Goal: Find specific page/section: Find specific page/section

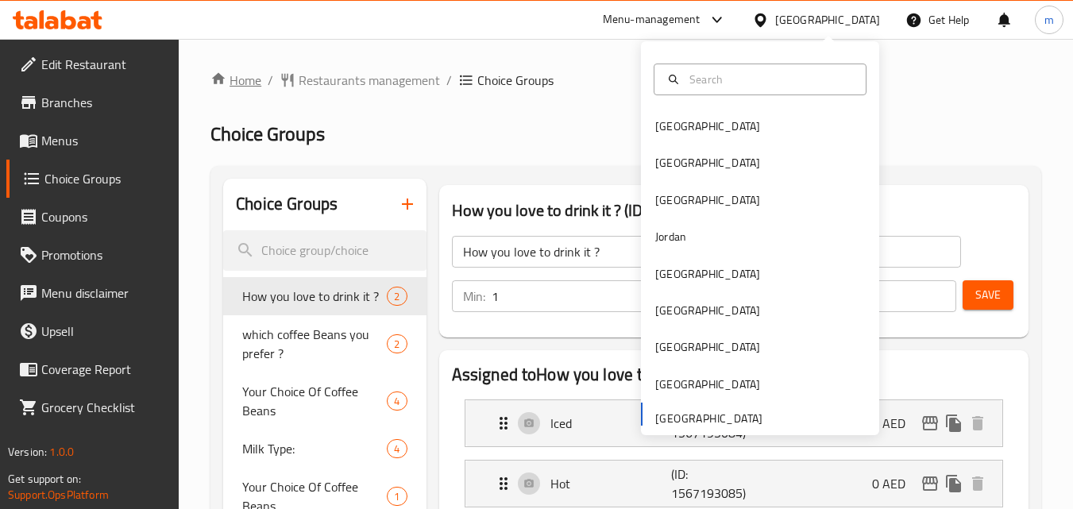
click at [243, 84] on link "Home" at bounding box center [235, 80] width 51 height 19
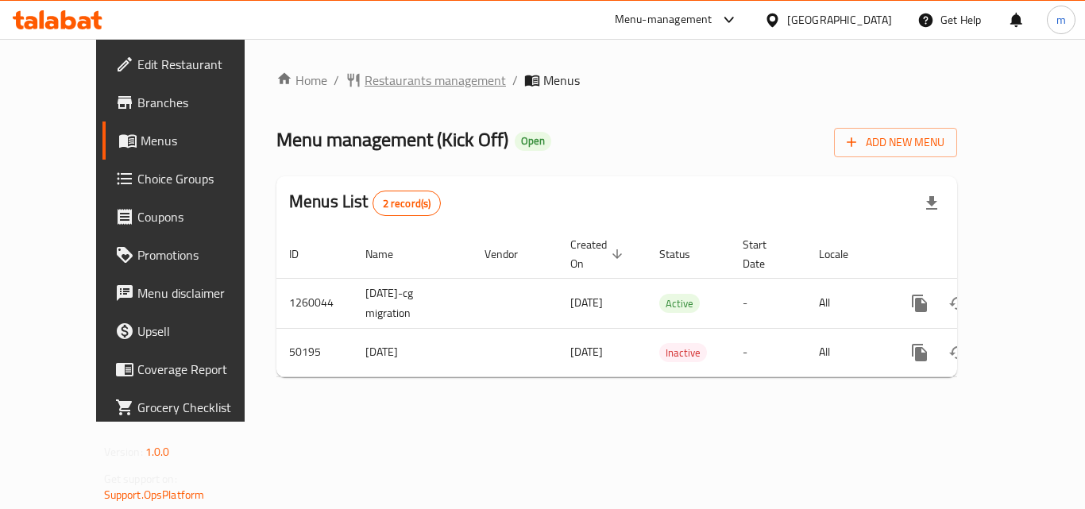
click at [364, 81] on span "Restaurants management" at bounding box center [434, 80] width 141 height 19
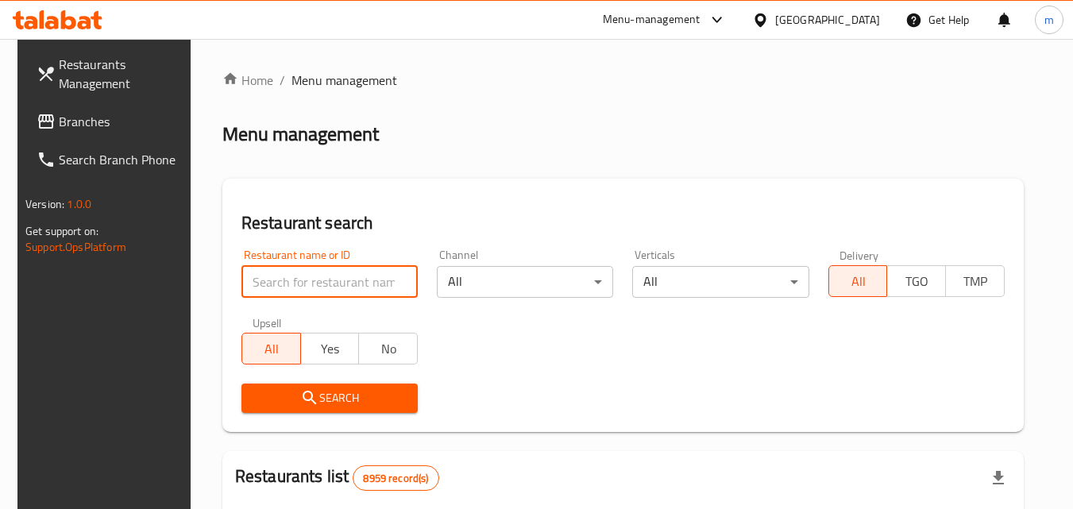
click at [319, 283] on input "search" at bounding box center [329, 282] width 176 height 32
paste input "24963"
type input "24963"
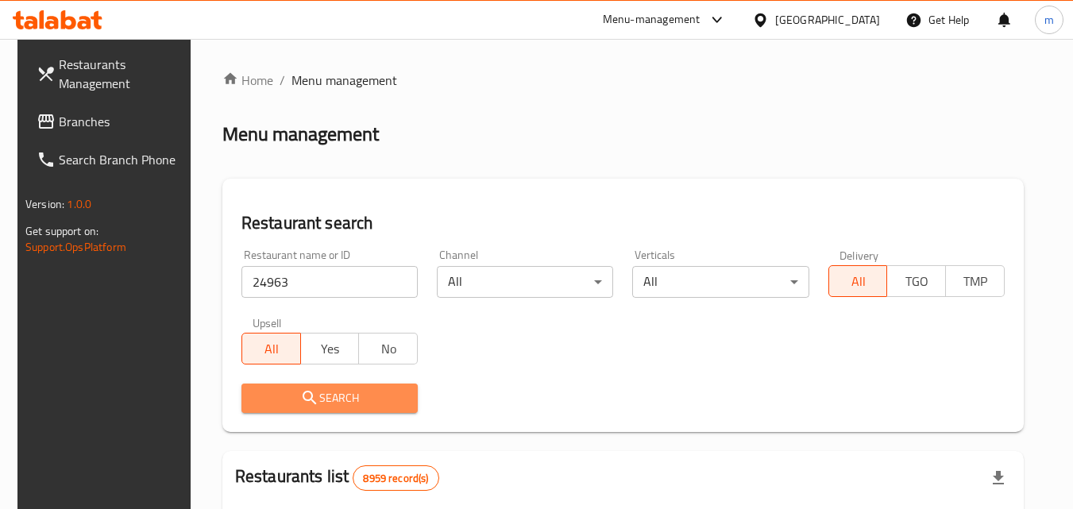
click at [337, 392] on span "Search" at bounding box center [329, 398] width 151 height 20
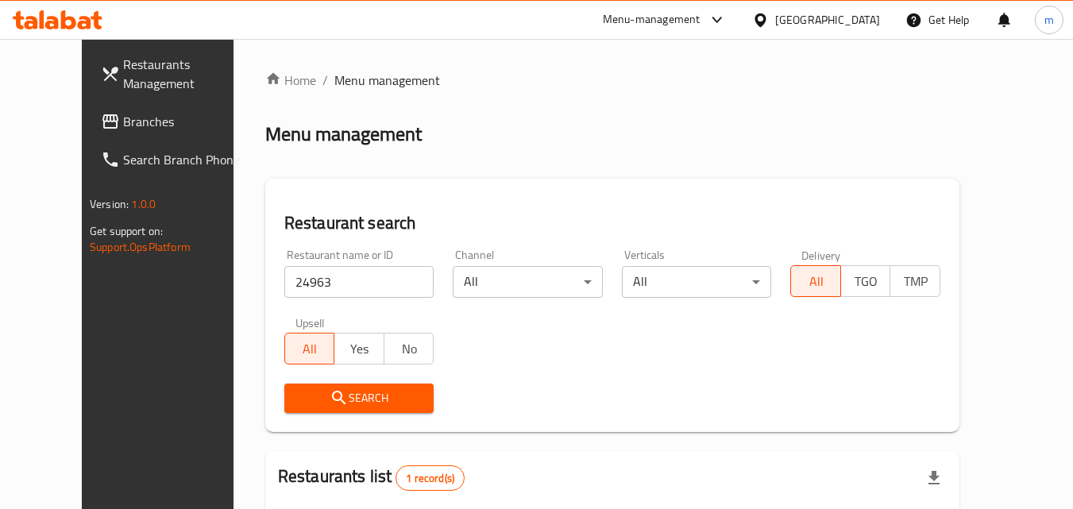
click at [846, 8] on div "[GEOGRAPHIC_DATA]" at bounding box center [815, 20] width 153 height 38
click at [843, 29] on div "[GEOGRAPHIC_DATA]" at bounding box center [815, 20] width 153 height 38
click at [854, 20] on div "[GEOGRAPHIC_DATA]" at bounding box center [827, 19] width 105 height 17
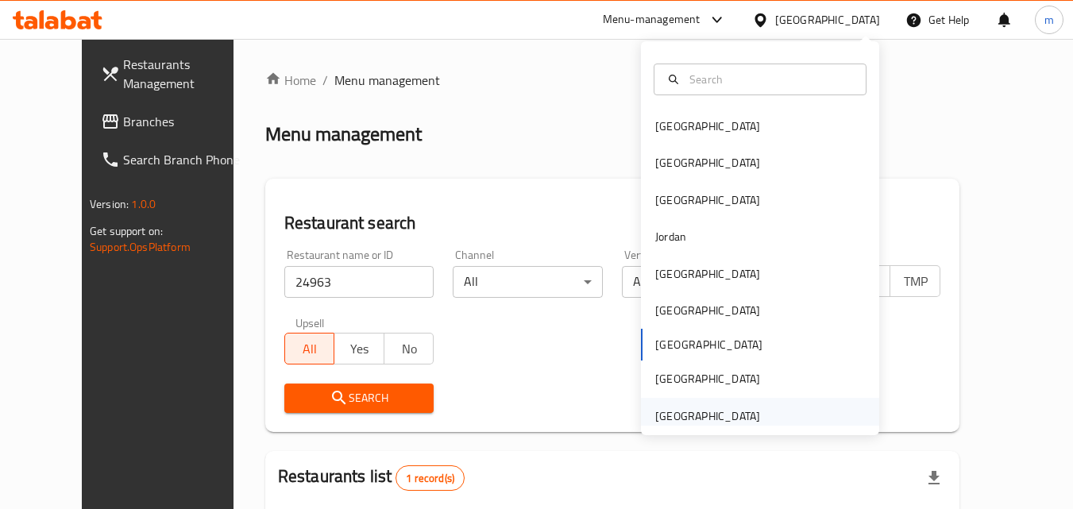
click at [746, 421] on div "[GEOGRAPHIC_DATA]" at bounding box center [707, 416] width 130 height 37
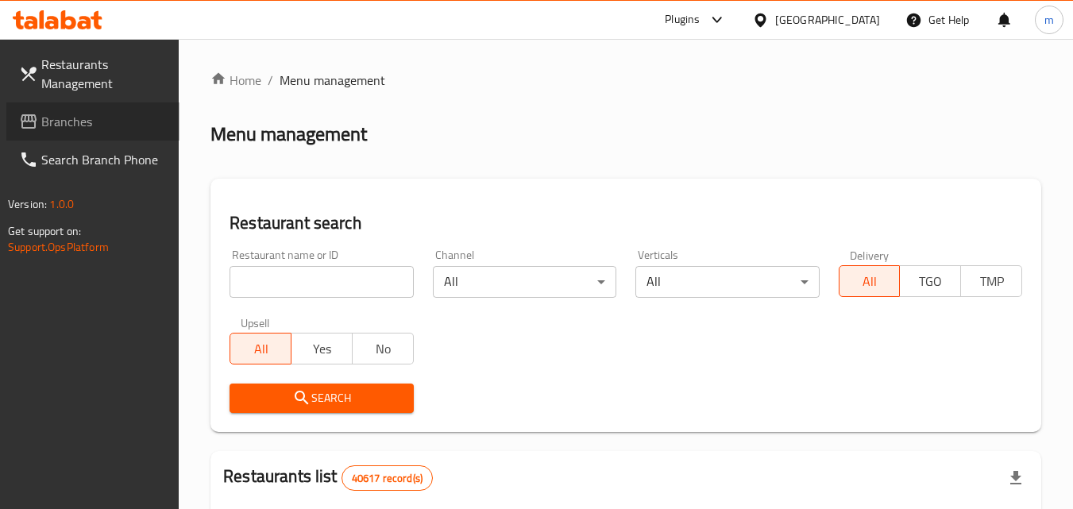
click at [102, 120] on span "Branches" at bounding box center [103, 121] width 125 height 19
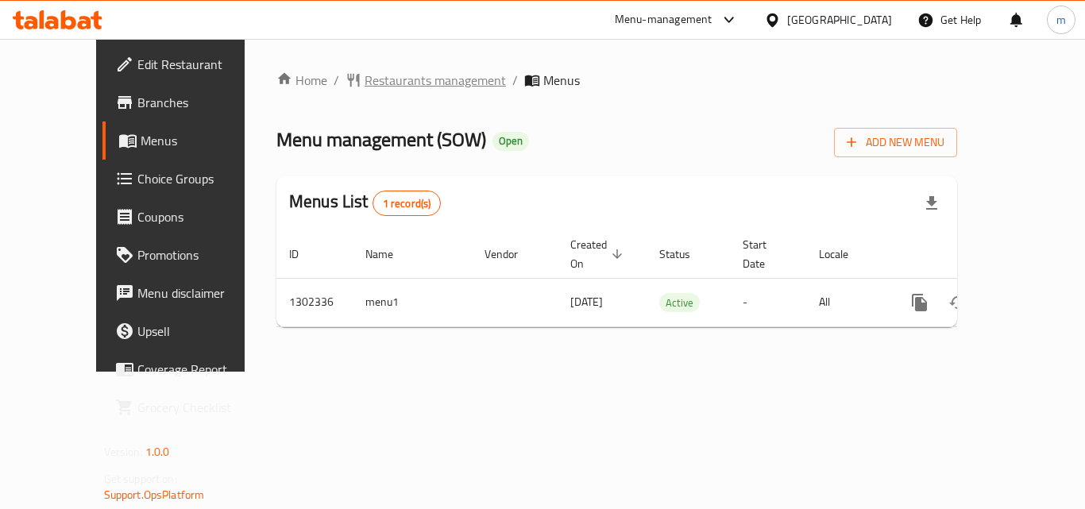
click at [364, 79] on span "Restaurants management" at bounding box center [434, 80] width 141 height 19
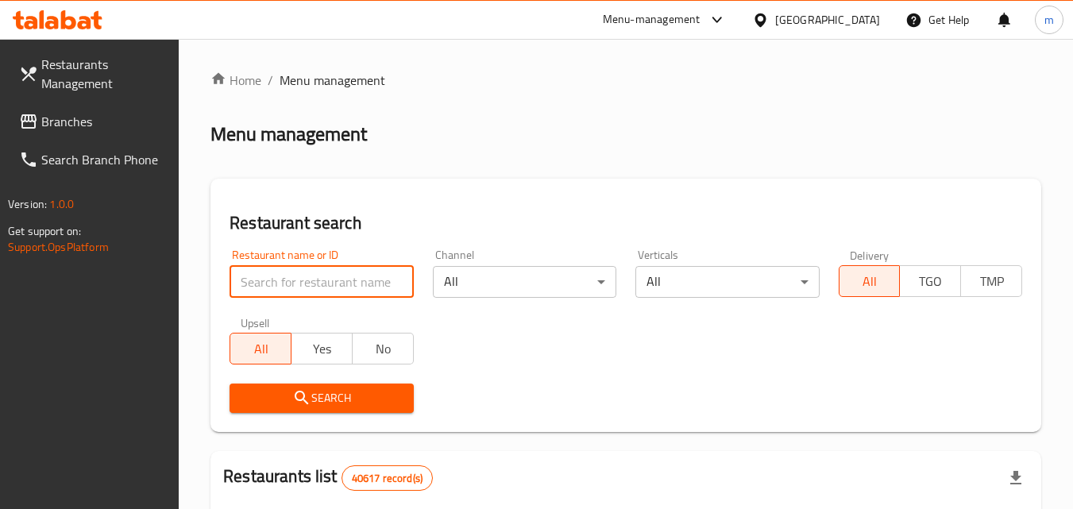
click at [293, 275] on input "search" at bounding box center [320, 282] width 183 height 32
paste input "702335"
type input "702335"
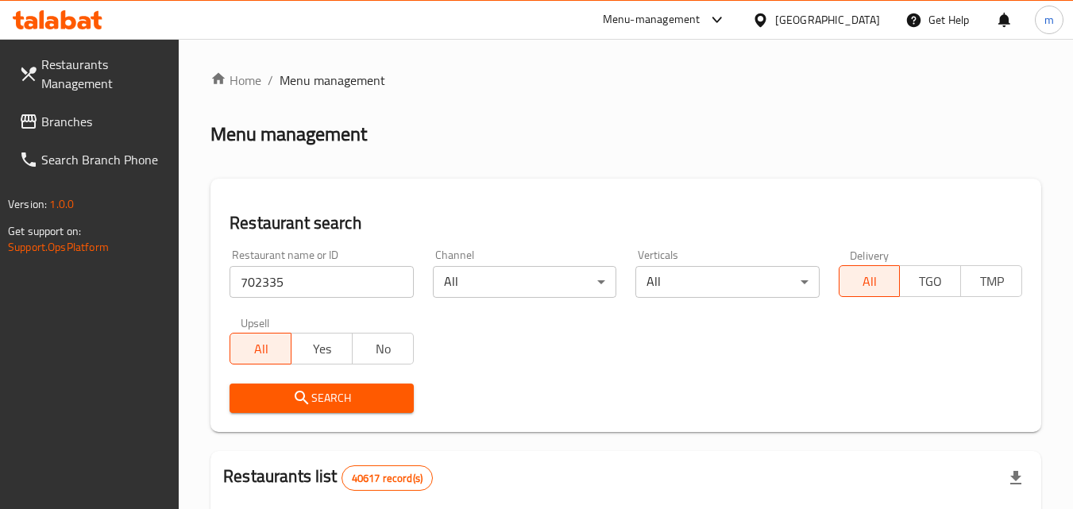
click at [303, 389] on icon "submit" at bounding box center [301, 397] width 19 height 19
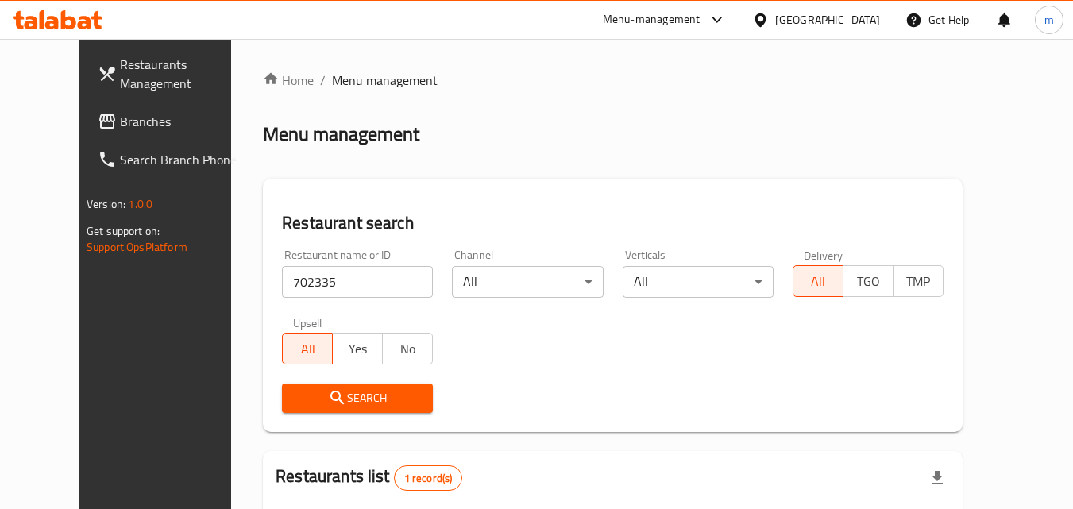
click at [120, 115] on span "Branches" at bounding box center [182, 121] width 125 height 19
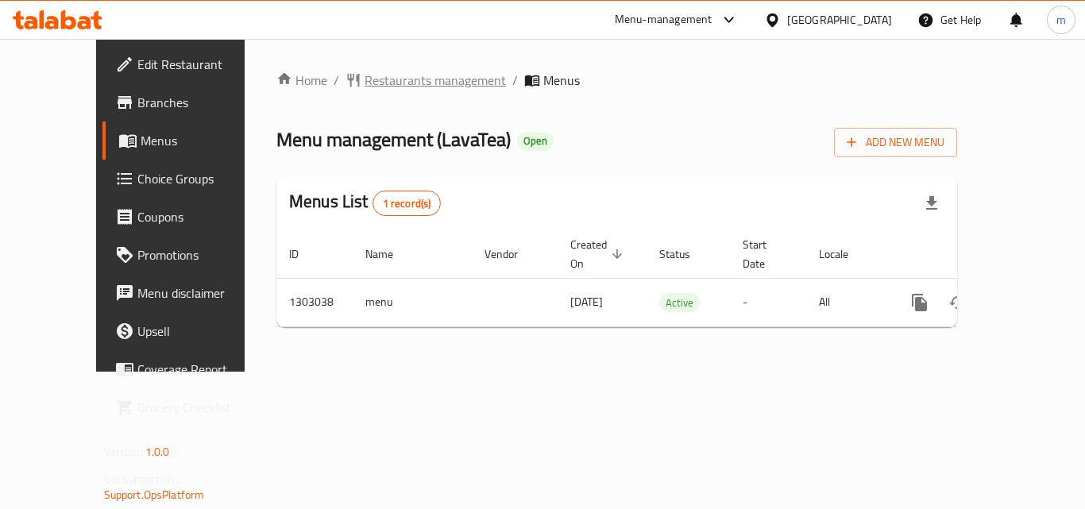
click at [383, 89] on span "Restaurants management" at bounding box center [434, 80] width 141 height 19
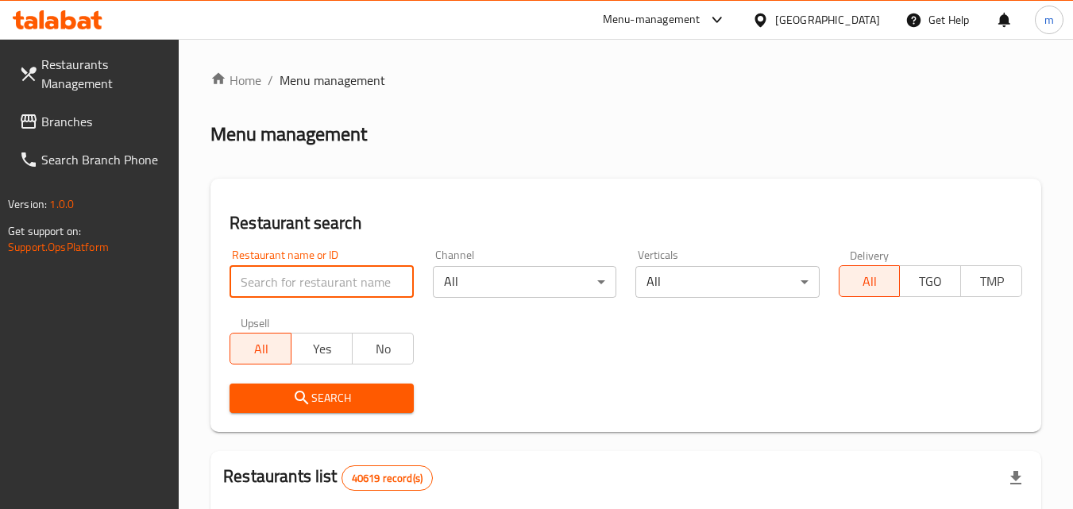
click at [291, 281] on input "search" at bounding box center [320, 282] width 183 height 32
paste input "702674"
type input "702674"
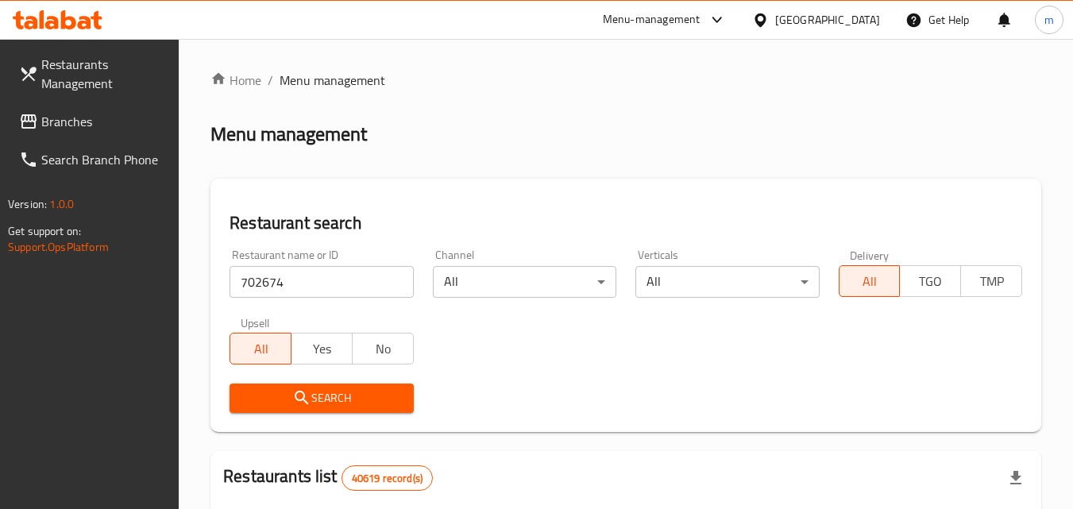
click at [327, 391] on span "Search" at bounding box center [321, 398] width 158 height 20
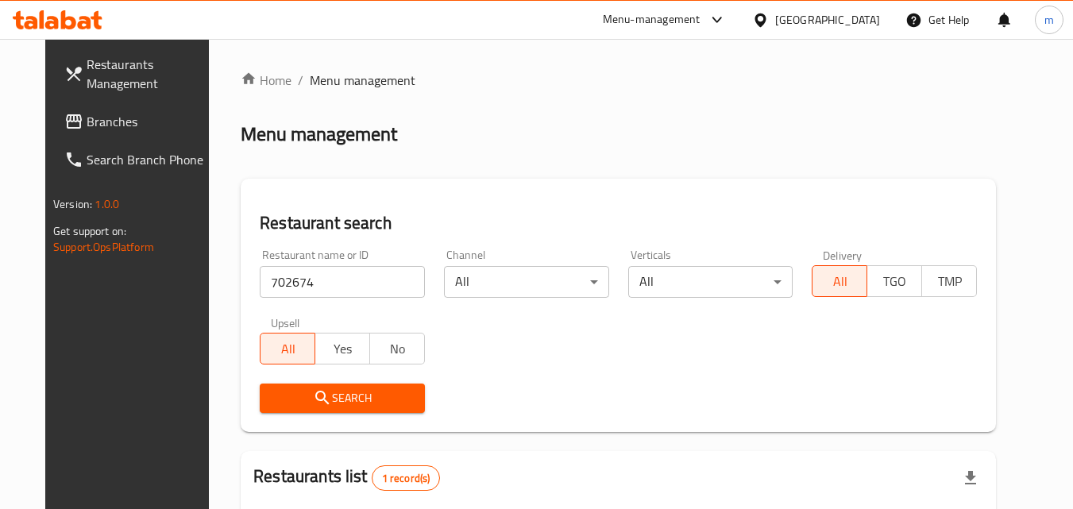
click at [796, 21] on div "United Arab Emirates" at bounding box center [827, 19] width 105 height 17
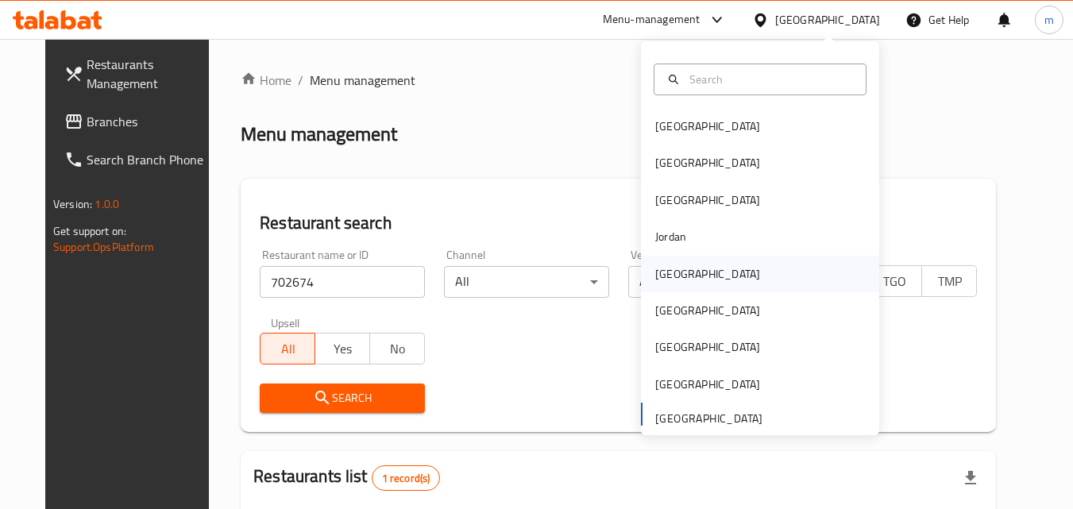
click at [672, 286] on div "Kuwait" at bounding box center [707, 274] width 130 height 37
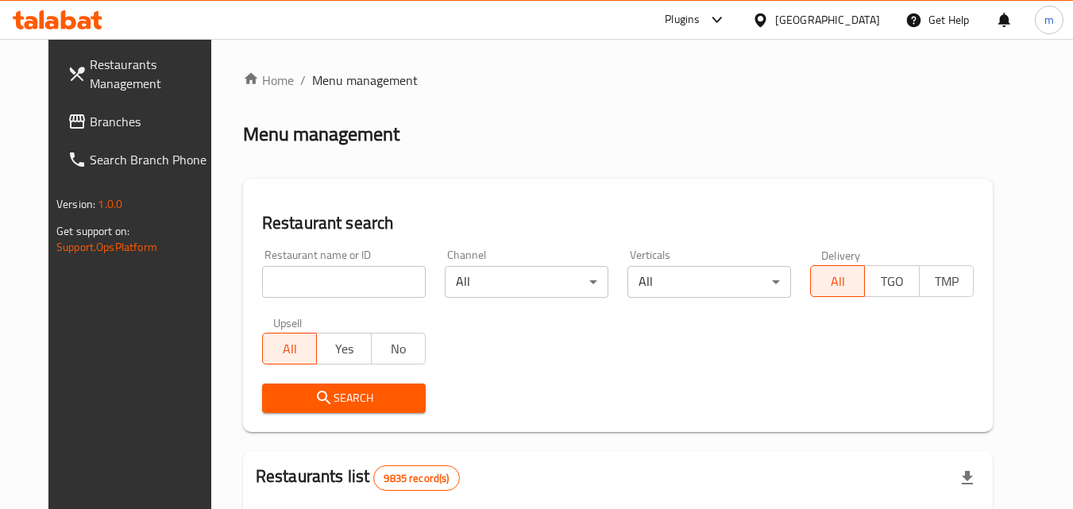
click at [90, 116] on span "Branches" at bounding box center [152, 121] width 125 height 19
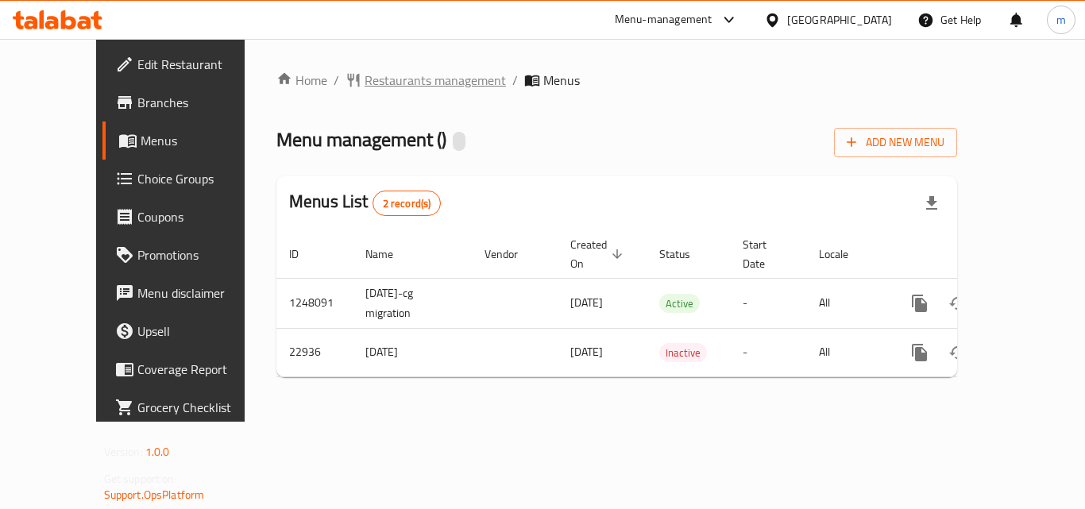
click at [364, 83] on span "Restaurants management" at bounding box center [434, 80] width 141 height 19
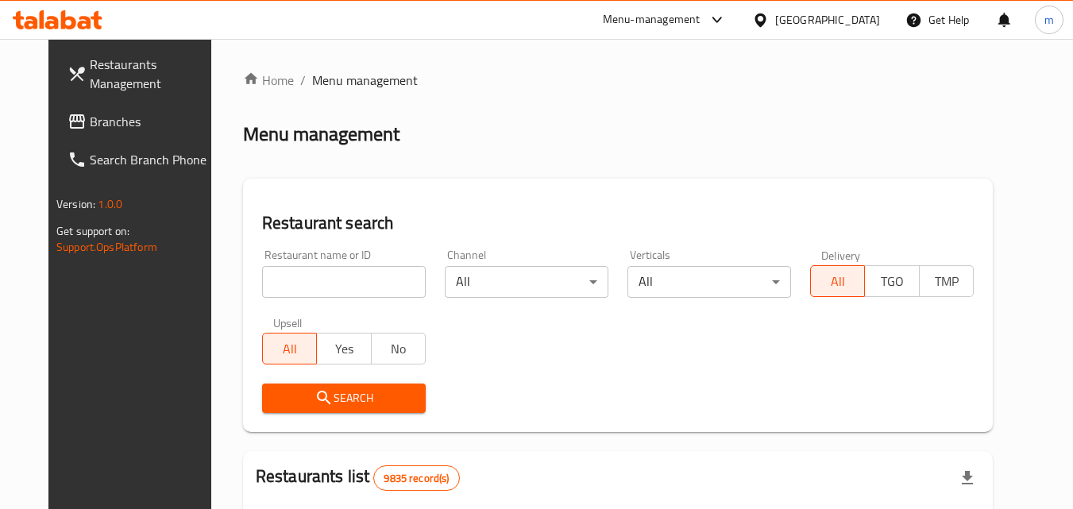
click at [288, 276] on input "search" at bounding box center [344, 282] width 164 height 32
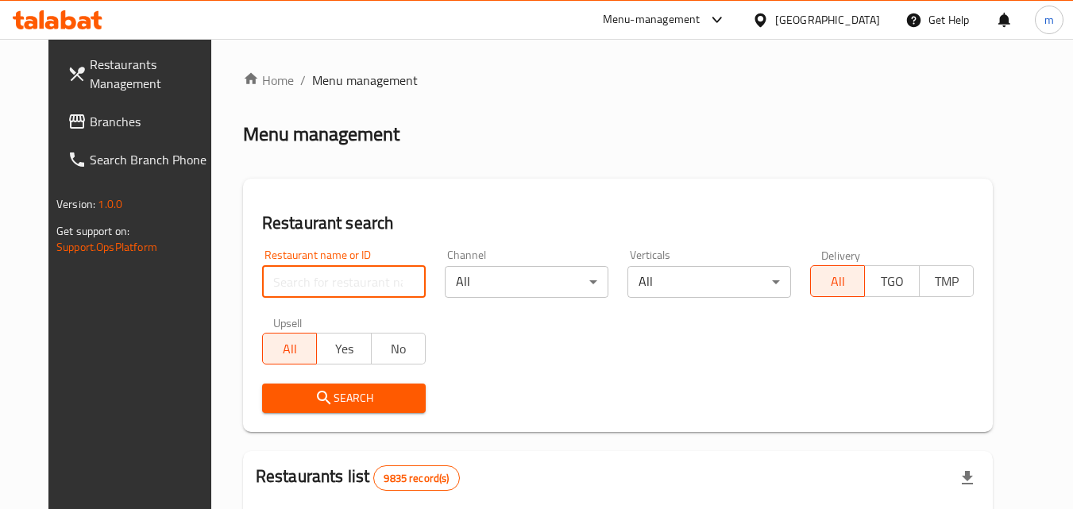
paste input "12144"
type input "12144"
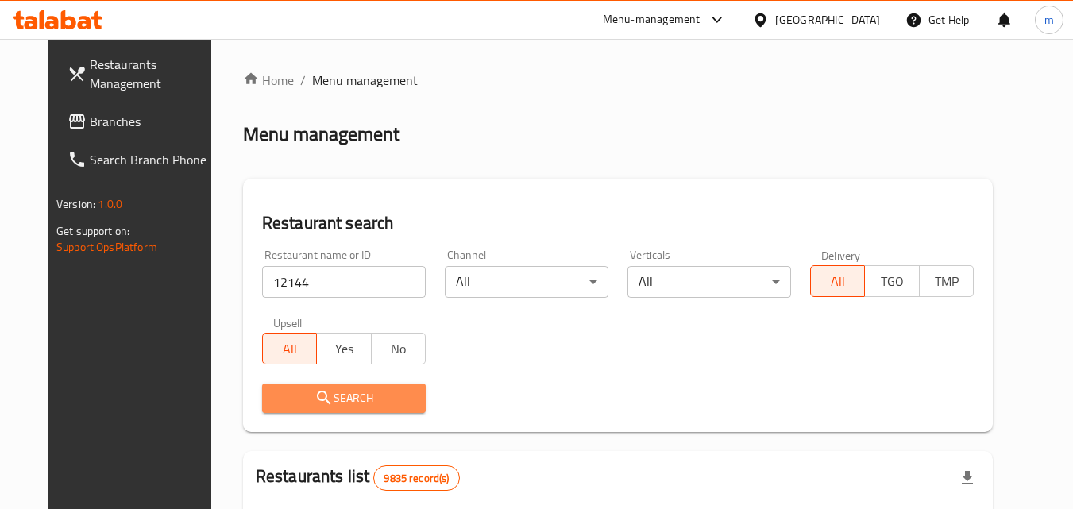
click at [351, 388] on span "Search" at bounding box center [344, 398] width 138 height 20
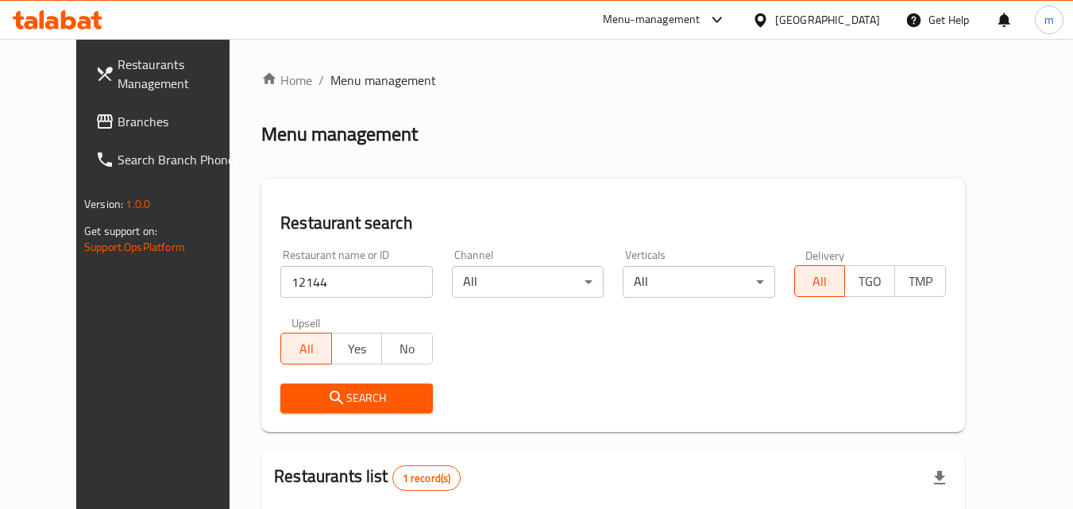
click at [766, 17] on icon at bounding box center [759, 19] width 11 height 13
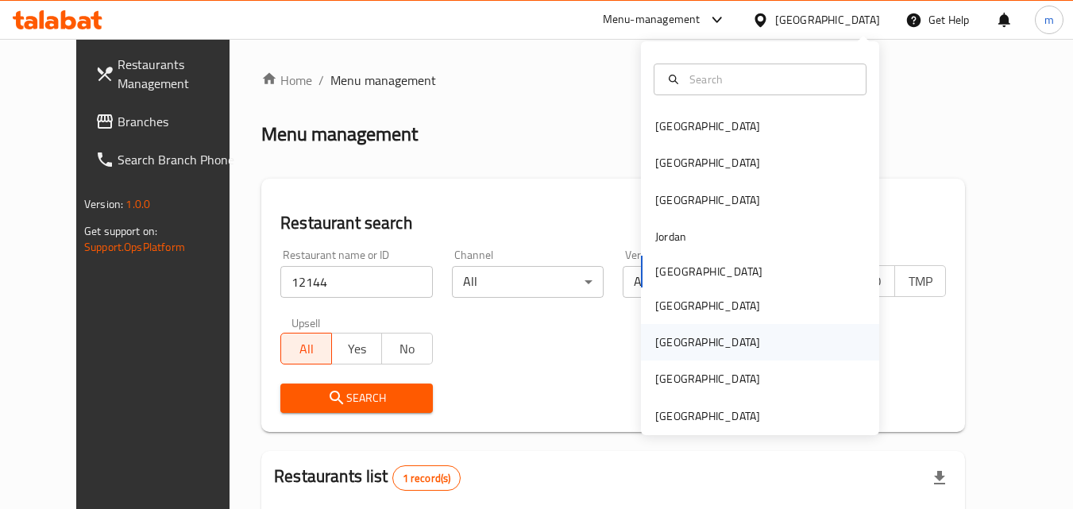
click at [659, 335] on div "[GEOGRAPHIC_DATA]" at bounding box center [707, 342] width 105 height 17
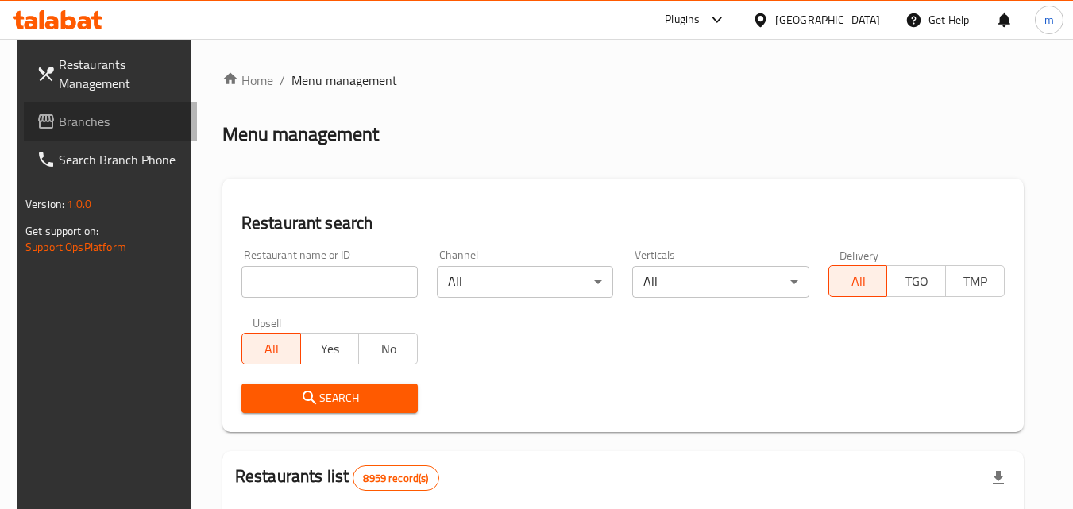
click at [62, 114] on span "Branches" at bounding box center [121, 121] width 125 height 19
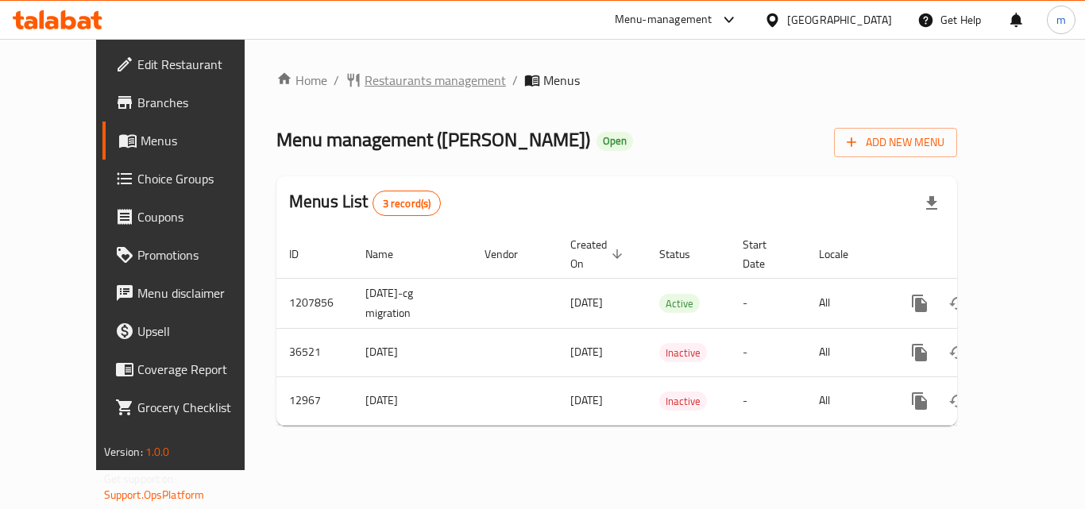
click at [364, 87] on span "Restaurants management" at bounding box center [434, 80] width 141 height 19
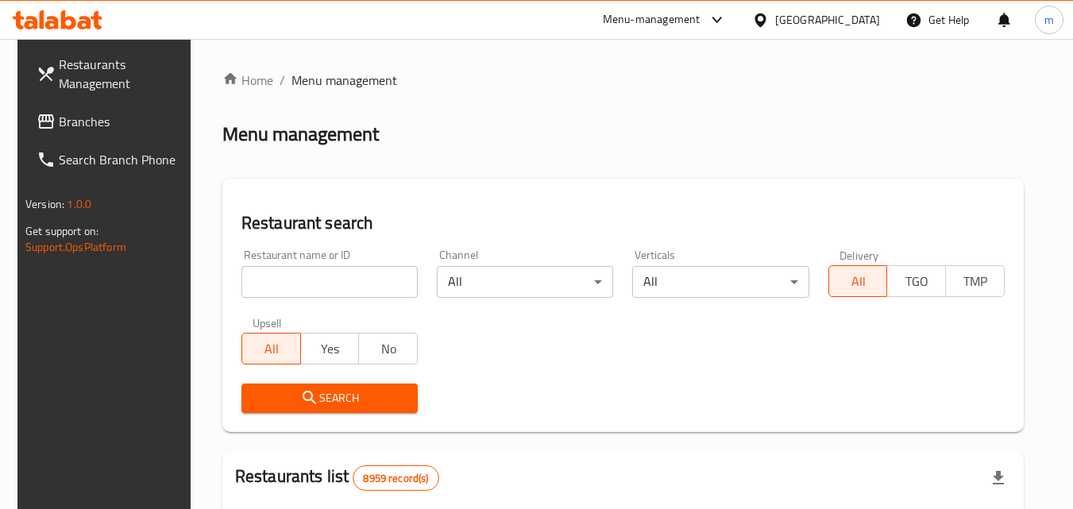
click at [276, 290] on input "search" at bounding box center [329, 282] width 176 height 32
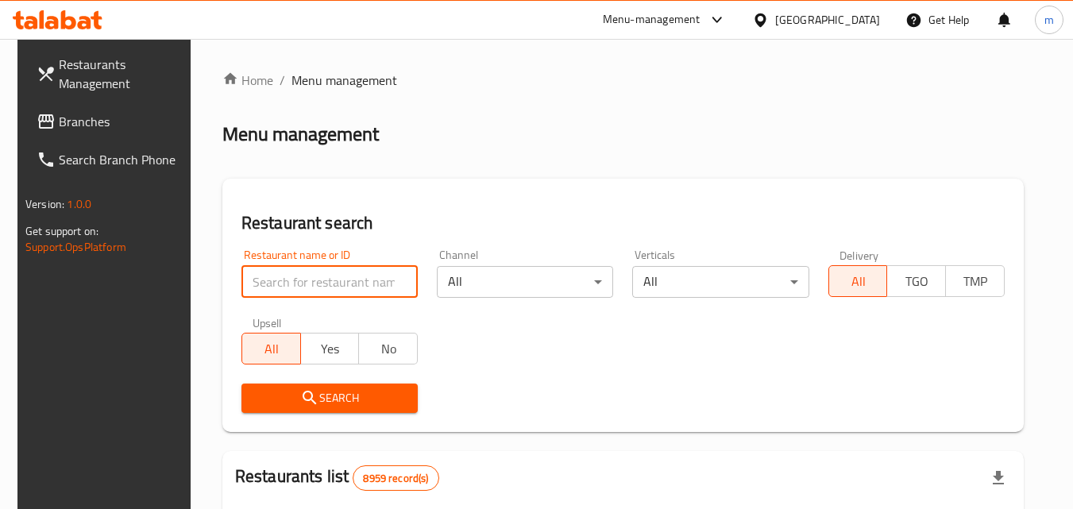
paste input "7935"
type input "7935"
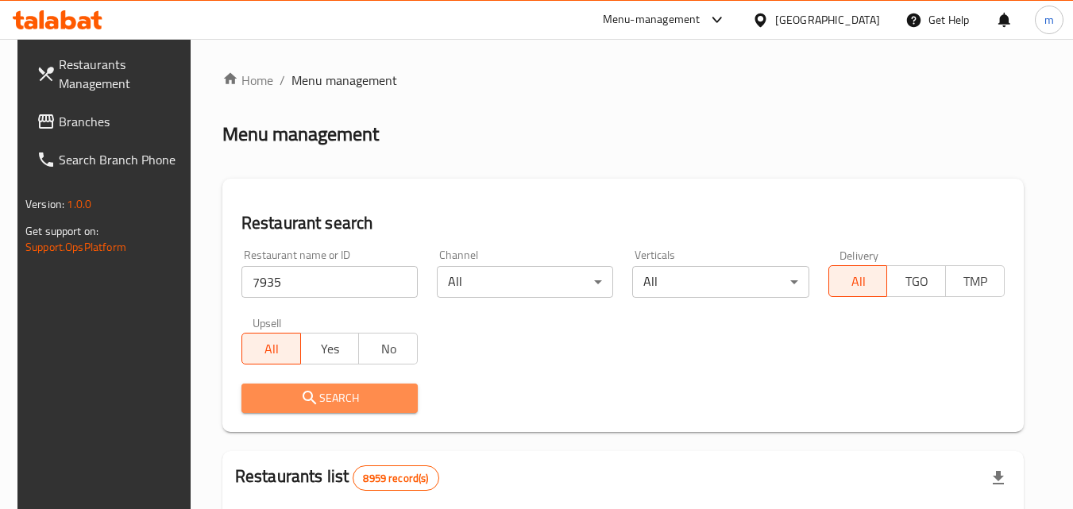
click at [324, 389] on span "Search" at bounding box center [329, 398] width 151 height 20
